Goal: Find specific page/section: Find specific page/section

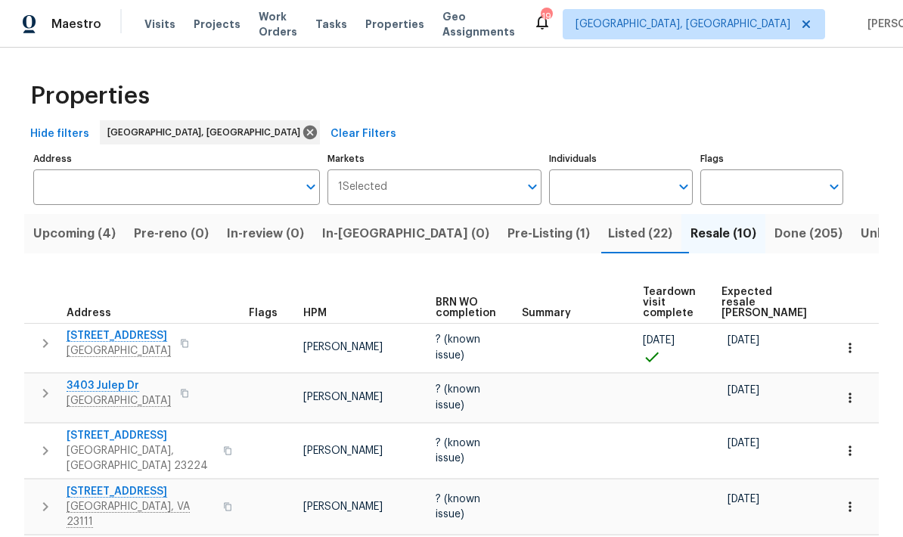
click at [608, 238] on span "Listed (22)" at bounding box center [640, 233] width 64 height 21
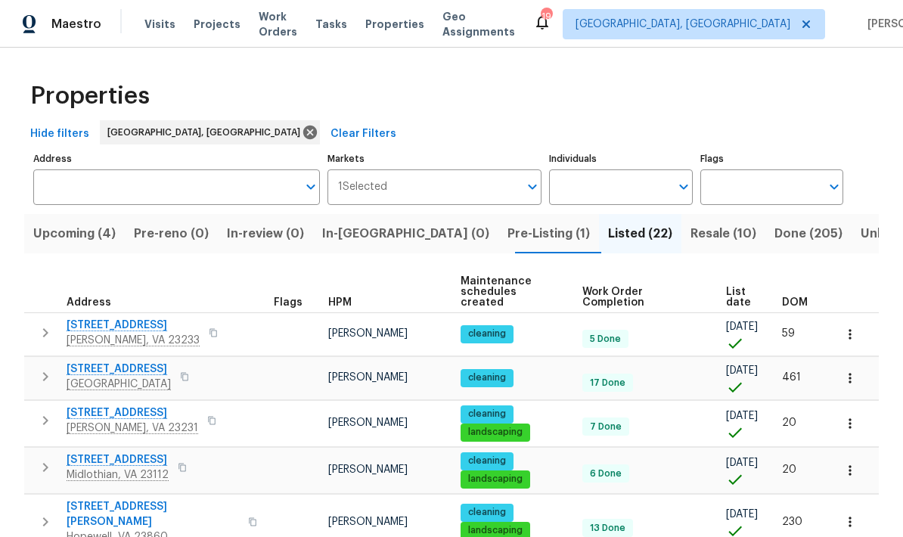
scroll to position [12, 0]
click at [807, 272] on th "DOM" at bounding box center [801, 293] width 51 height 42
click at [805, 297] on span "DOM" at bounding box center [795, 302] width 26 height 11
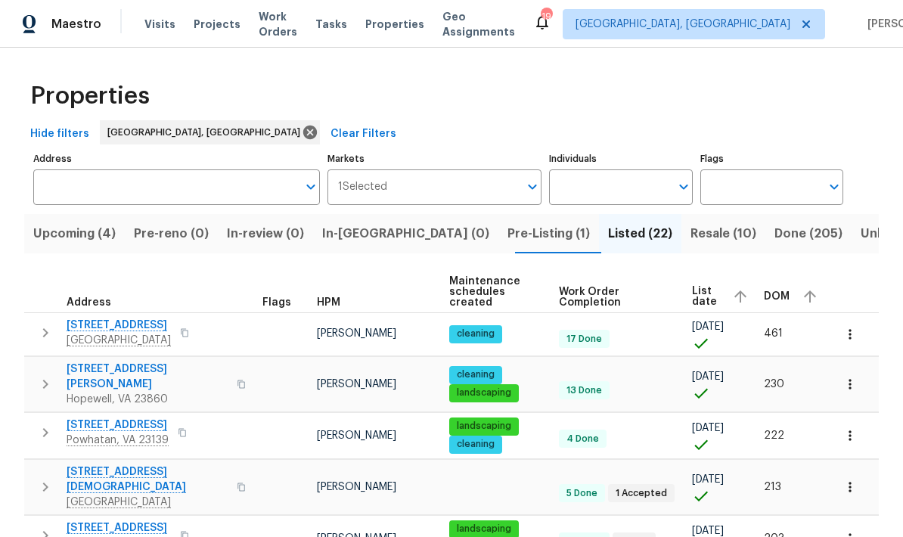
click at [787, 291] on span "DOM" at bounding box center [777, 296] width 26 height 11
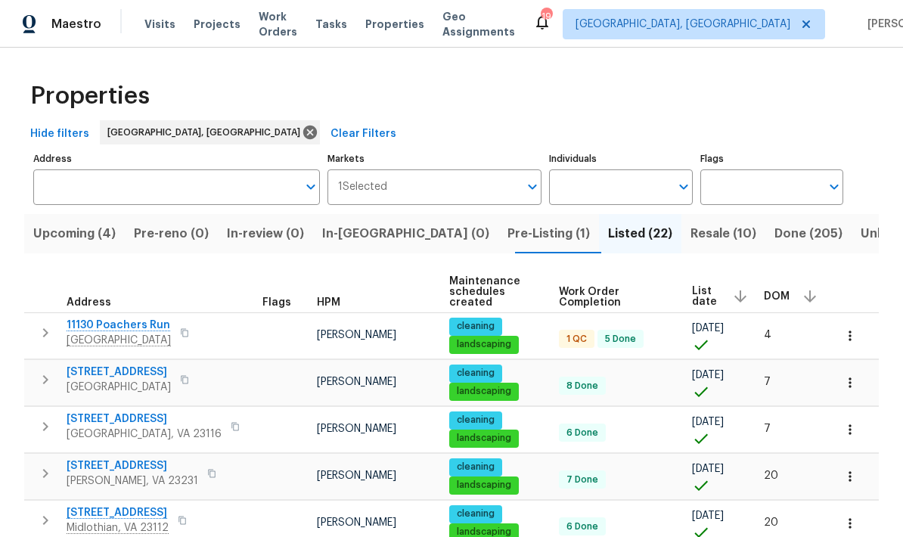
click at [194, 330] on button "button" at bounding box center [185, 332] width 18 height 21
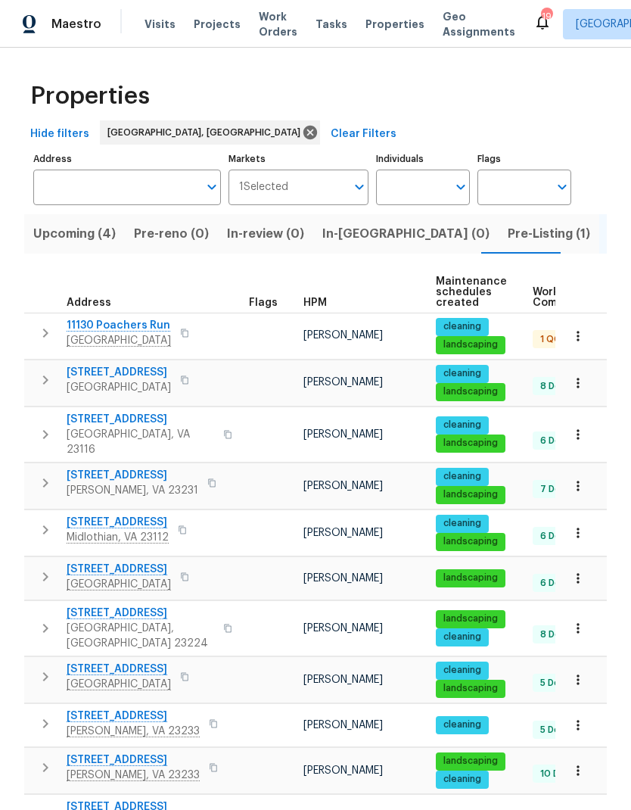
click at [189, 378] on button "button" at bounding box center [185, 379] width 18 height 21
click at [184, 376] on icon "button" at bounding box center [184, 379] width 9 height 9
click at [219, 428] on button "button" at bounding box center [228, 434] width 18 height 36
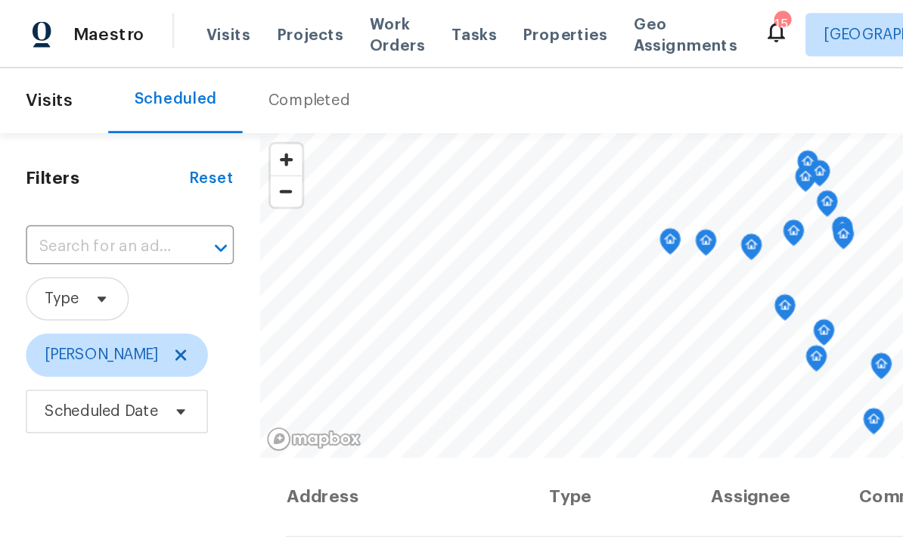
scroll to position [15, 0]
